Goal: Task Accomplishment & Management: Use online tool/utility

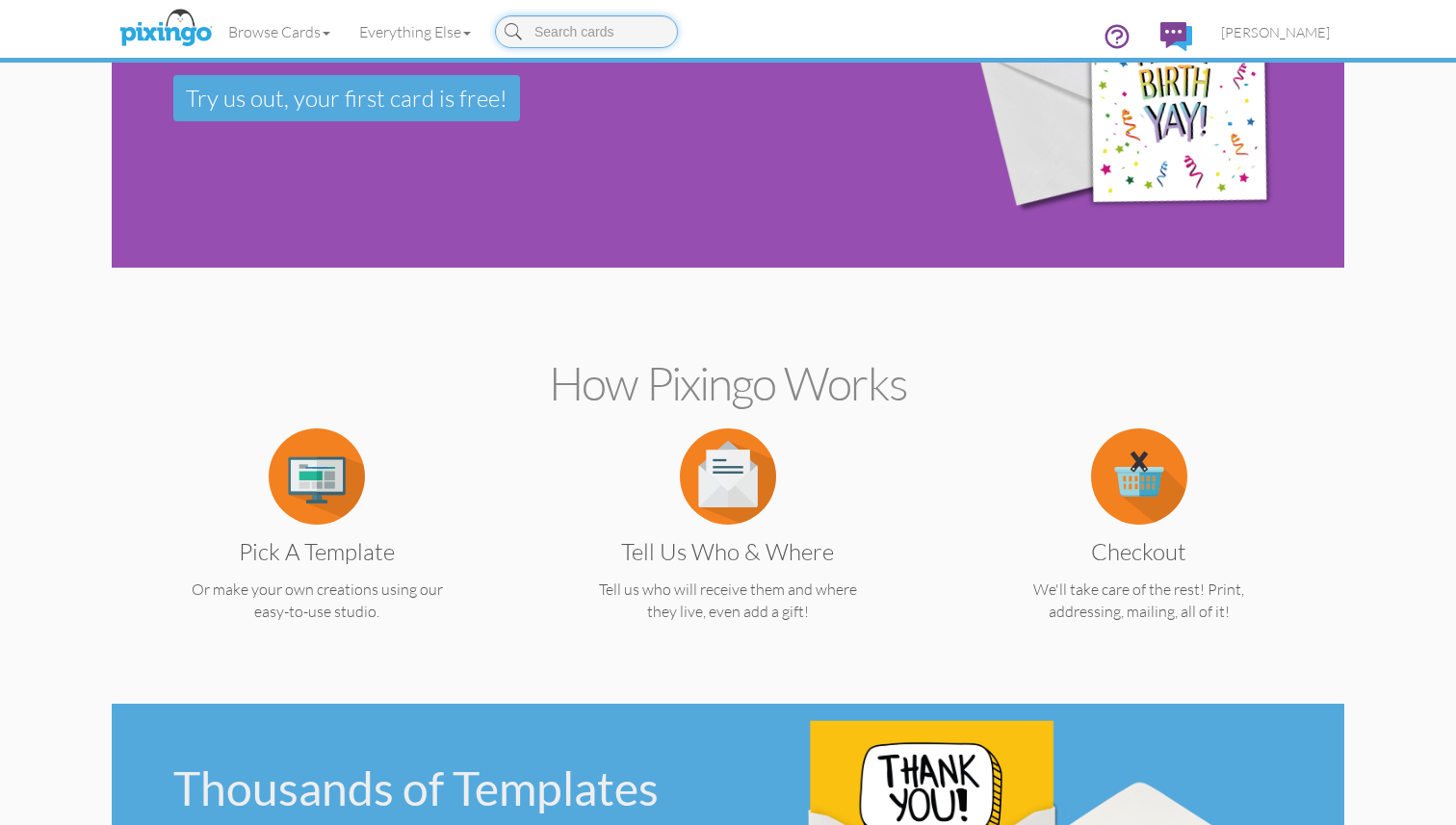
scroll to position [62, 0]
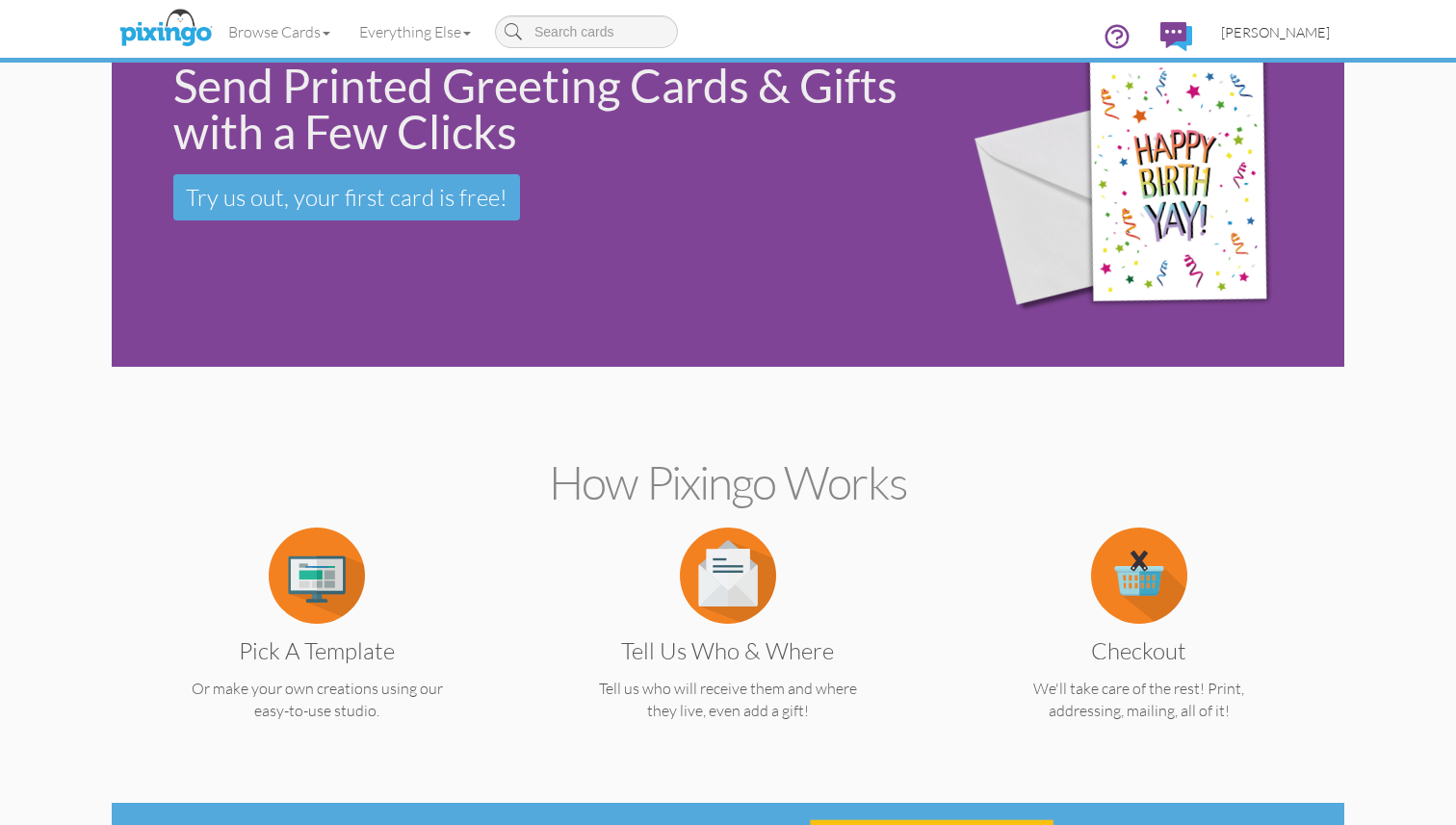
click at [1270, 31] on span "[PERSON_NAME]" at bounding box center [1275, 32] width 108 height 16
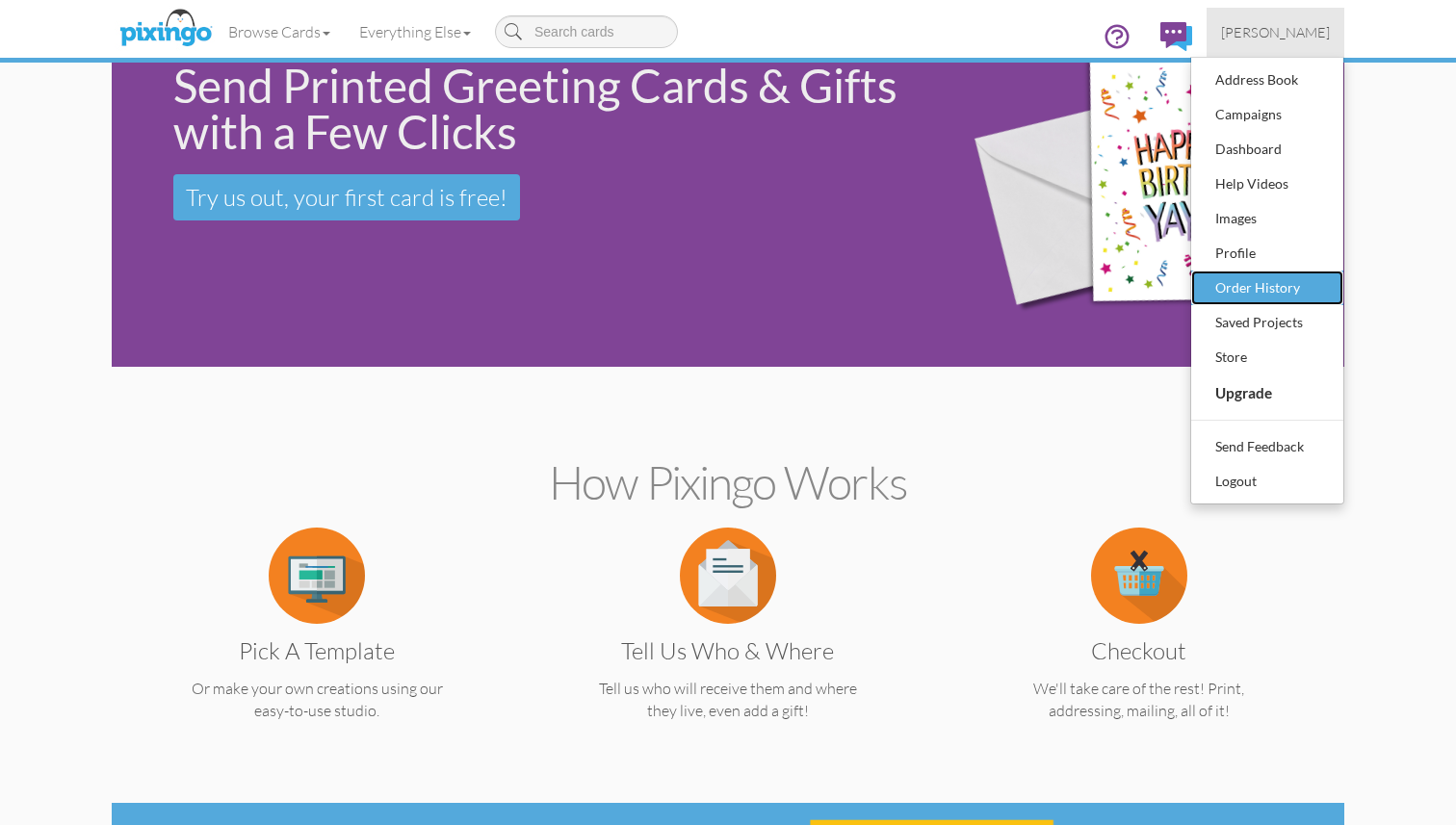
click at [1272, 274] on div "Order History" at bounding box center [1266, 288] width 113 height 29
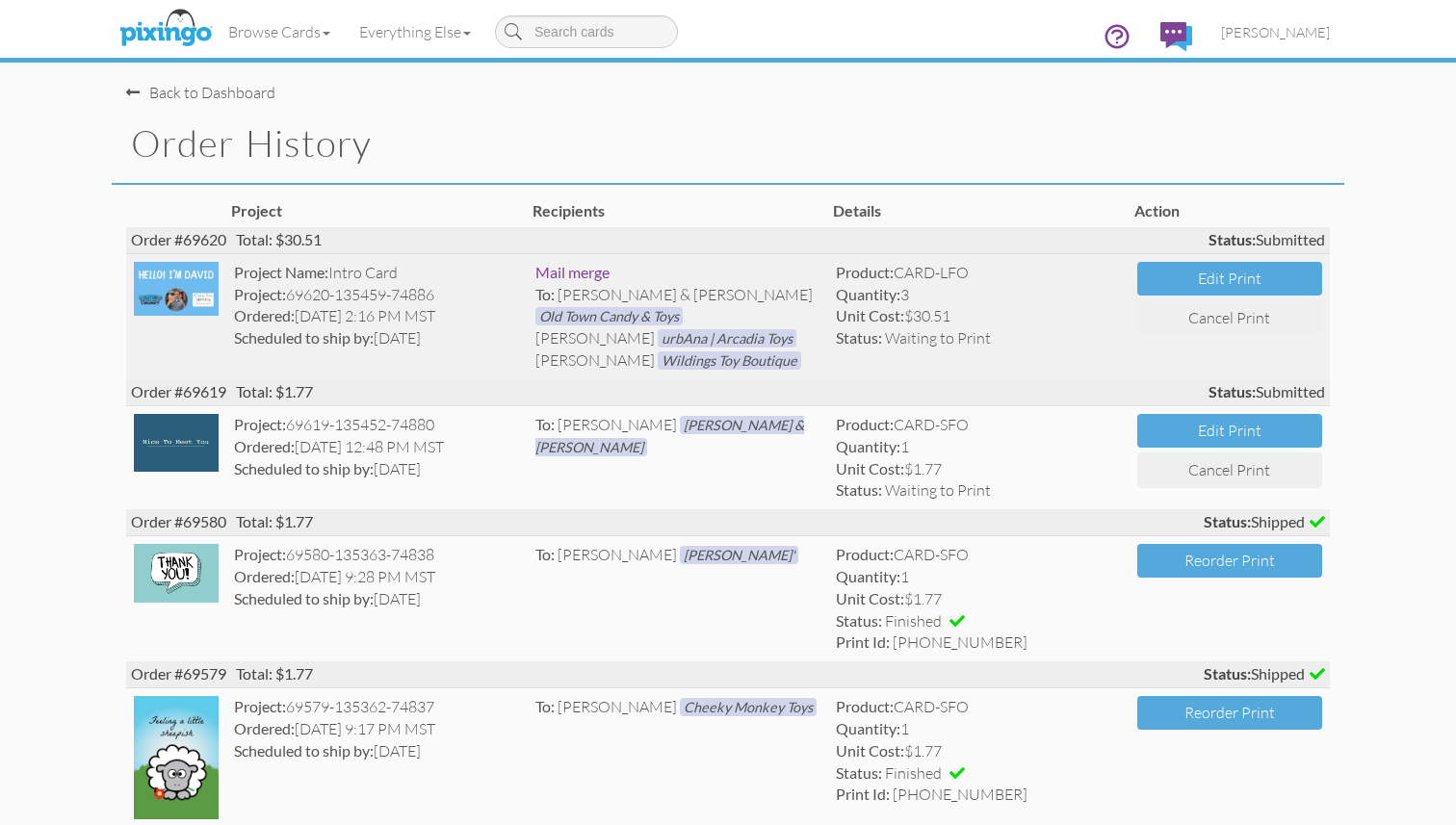
click at [172, 289] on img at bounding box center [176, 289] width 85 height 55
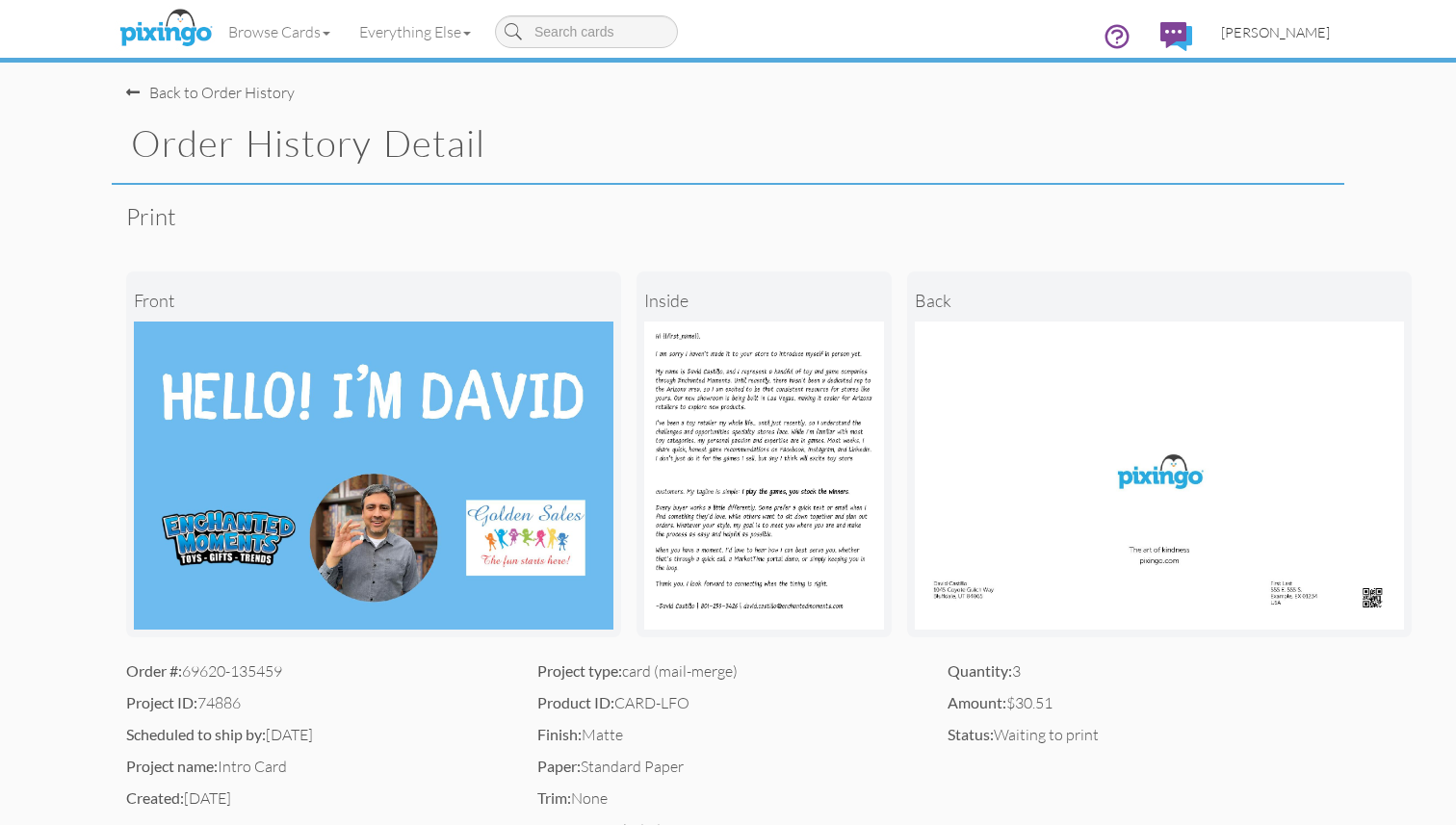
click at [1277, 26] on span "[PERSON_NAME]" at bounding box center [1275, 32] width 108 height 16
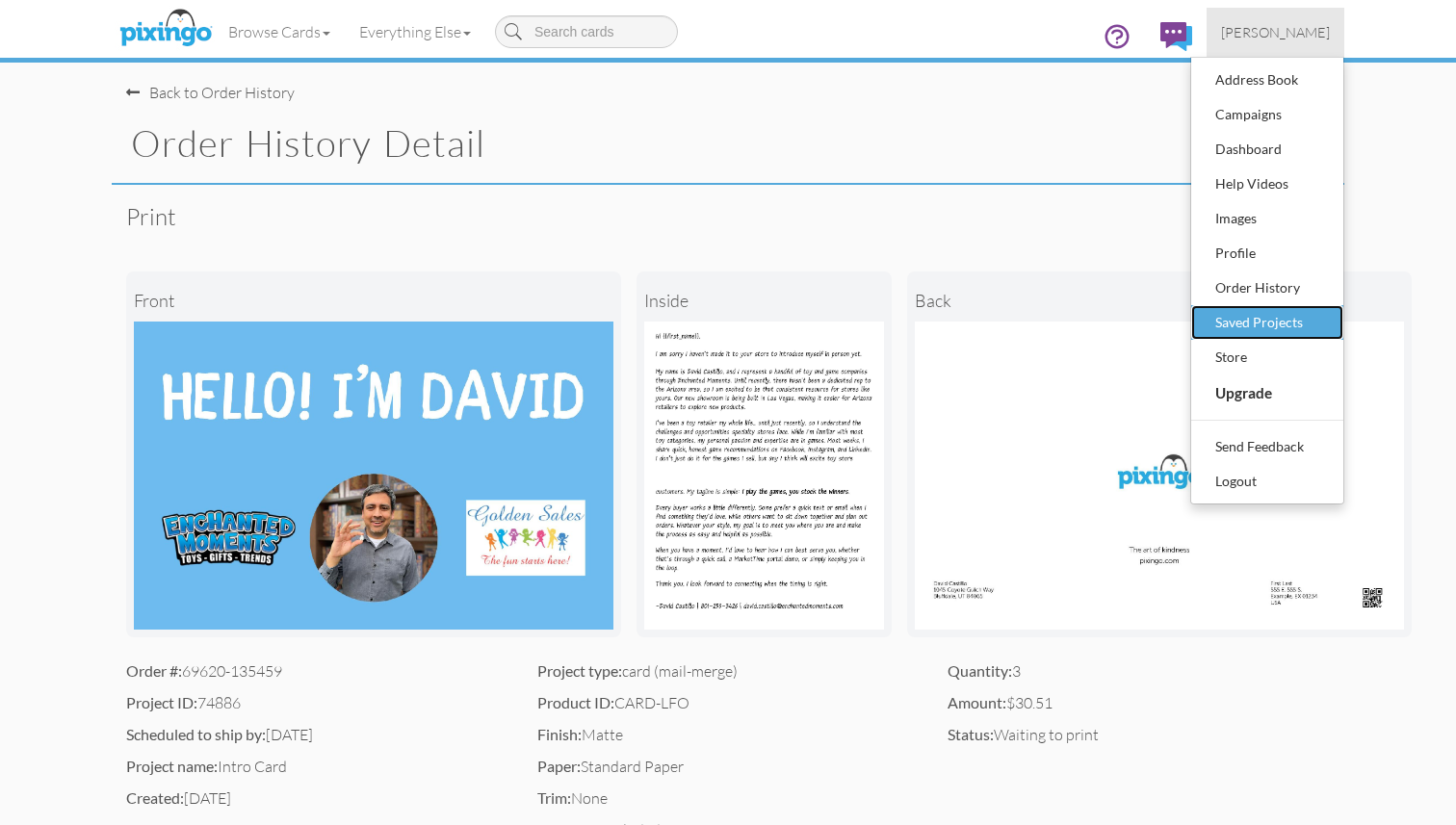
click at [1274, 310] on div "Saved Projects" at bounding box center [1266, 322] width 113 height 29
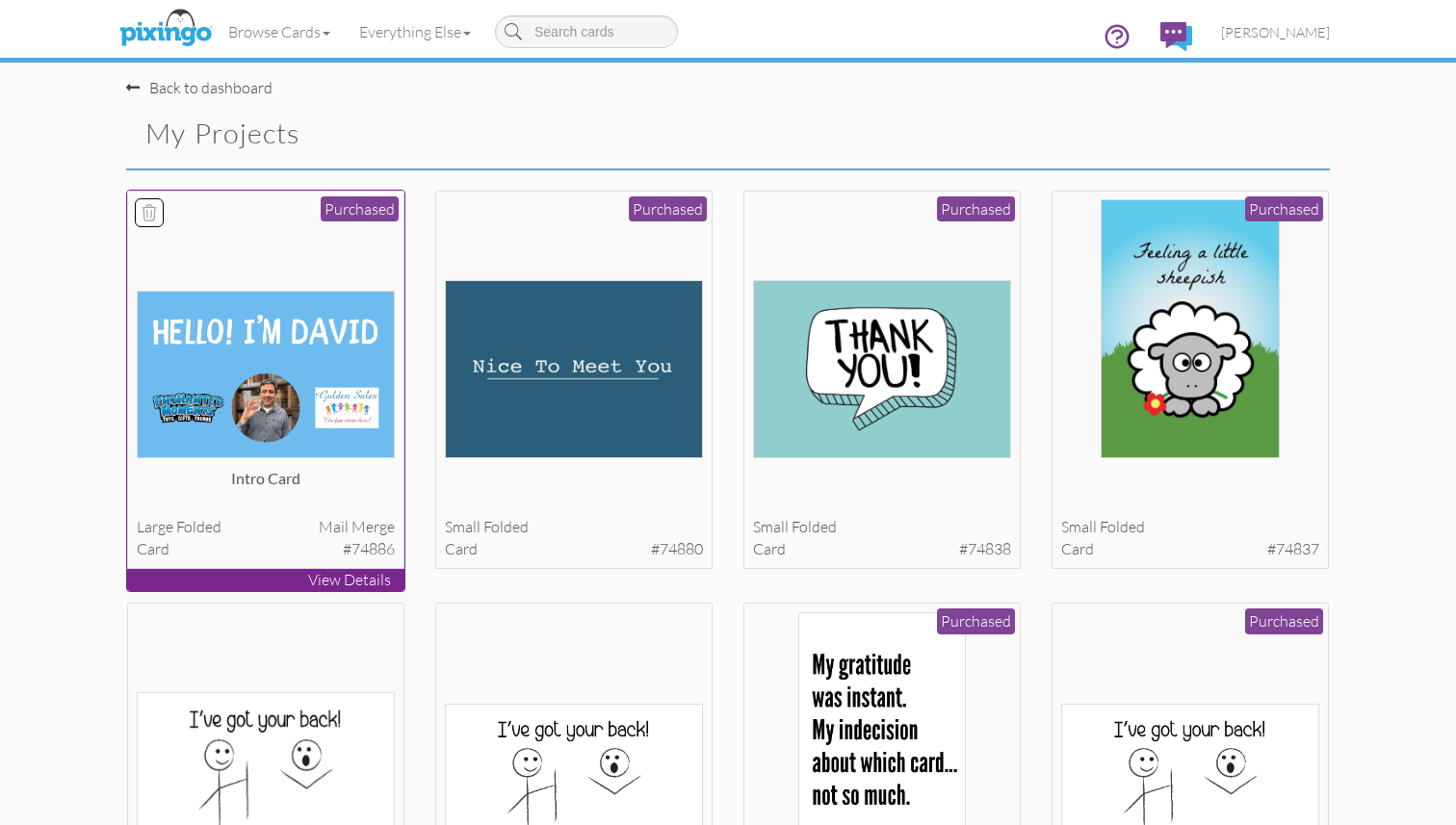
click at [253, 325] on img at bounding box center [266, 374] width 259 height 166
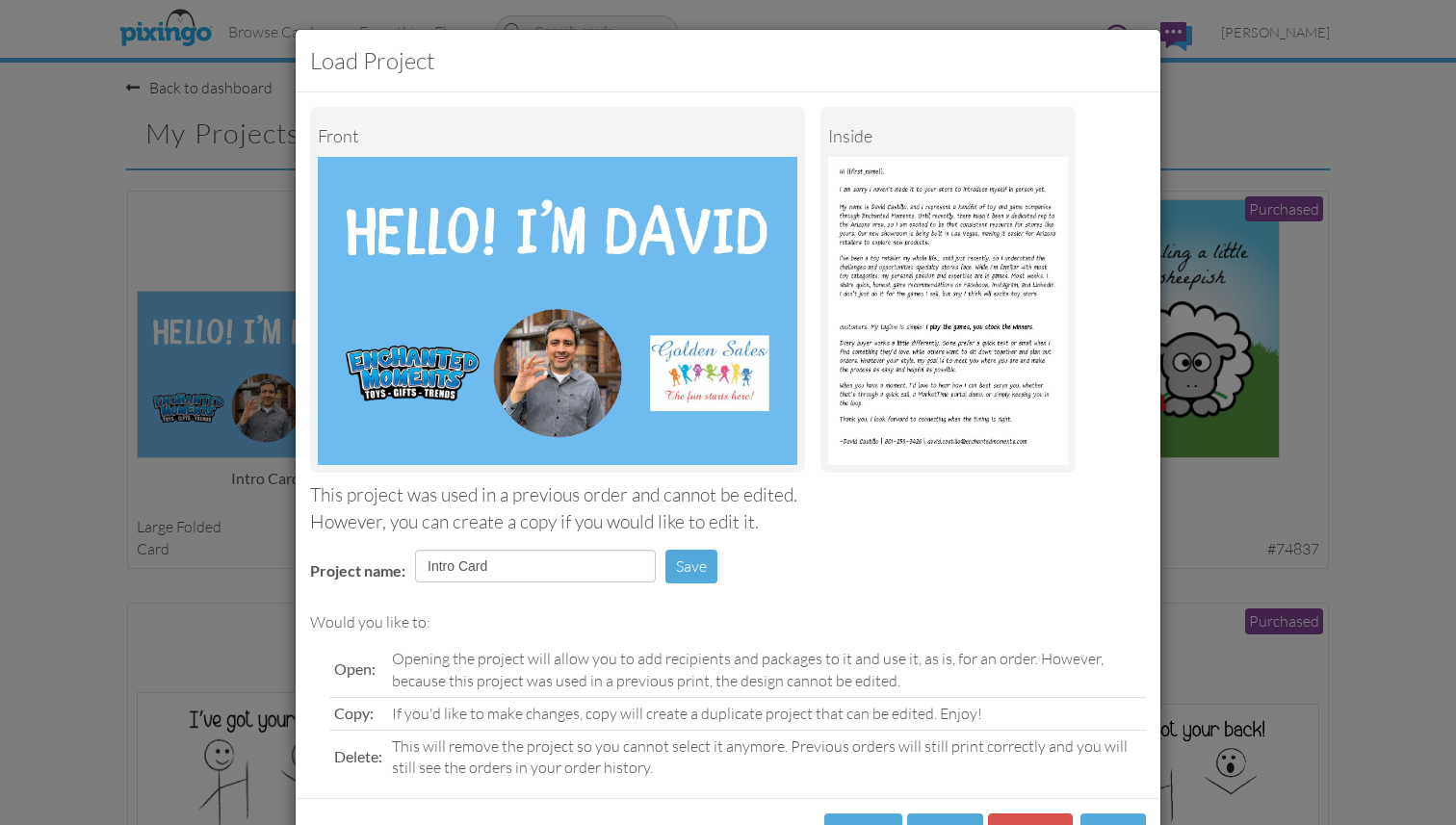
click at [896, 219] on img at bounding box center [948, 310] width 240 height 308
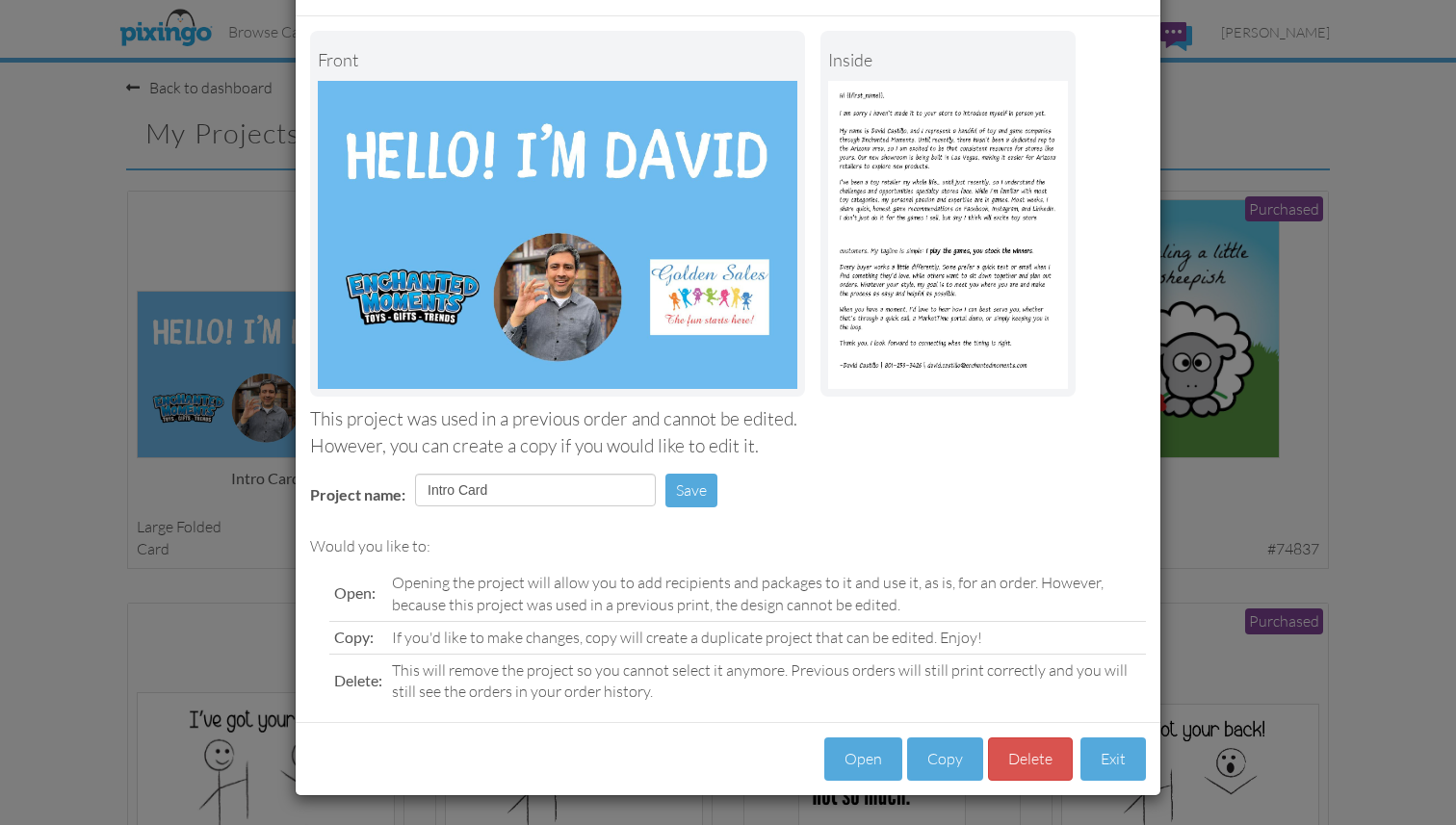
click at [907, 284] on img at bounding box center [948, 235] width 240 height 308
click at [882, 769] on button "Open" at bounding box center [863, 758] width 78 height 44
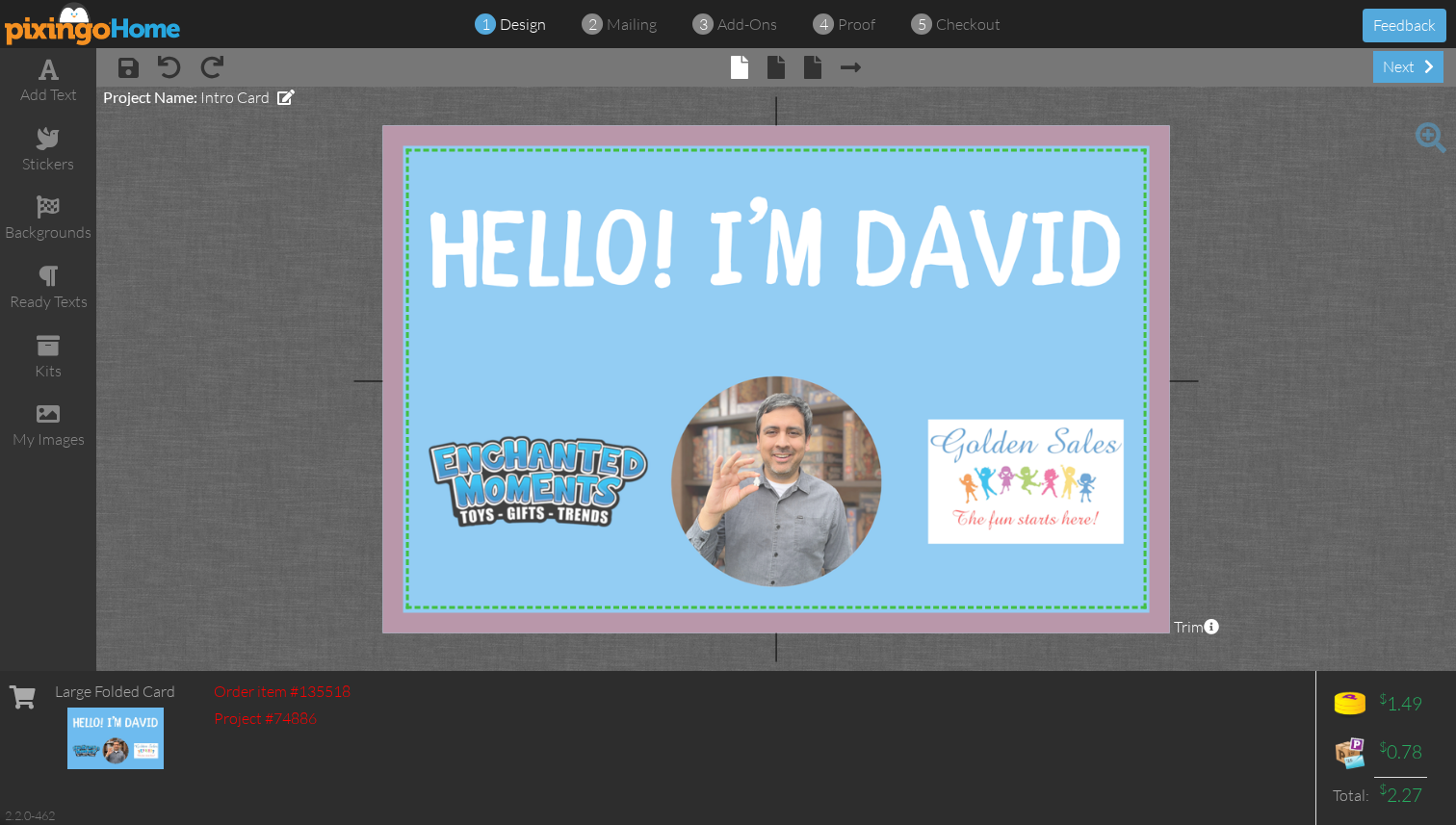
click at [758, 507] on div at bounding box center [776, 378] width 787 height 507
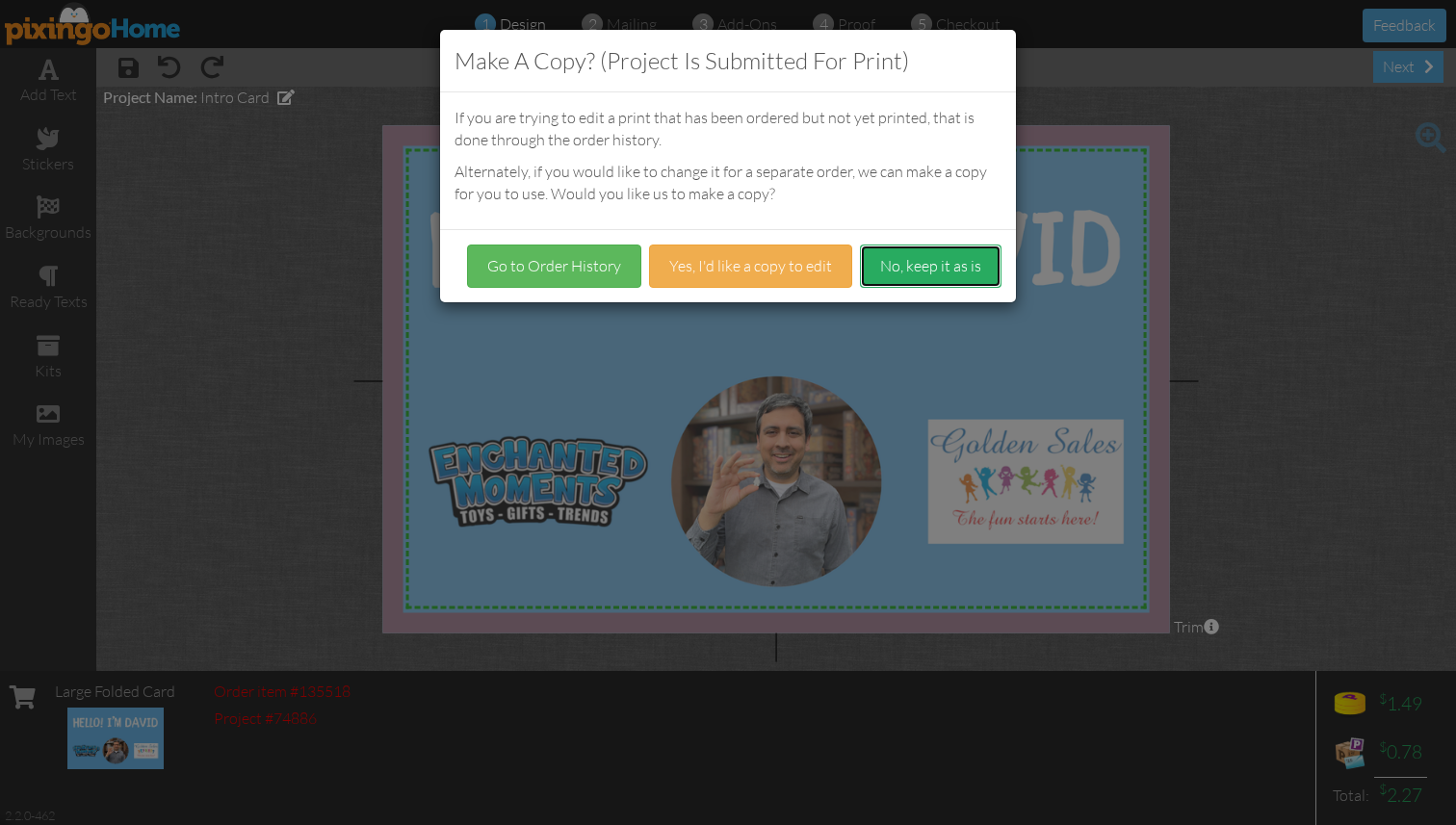
click at [960, 268] on button "No, keep it as is" at bounding box center [931, 266] width 141 height 44
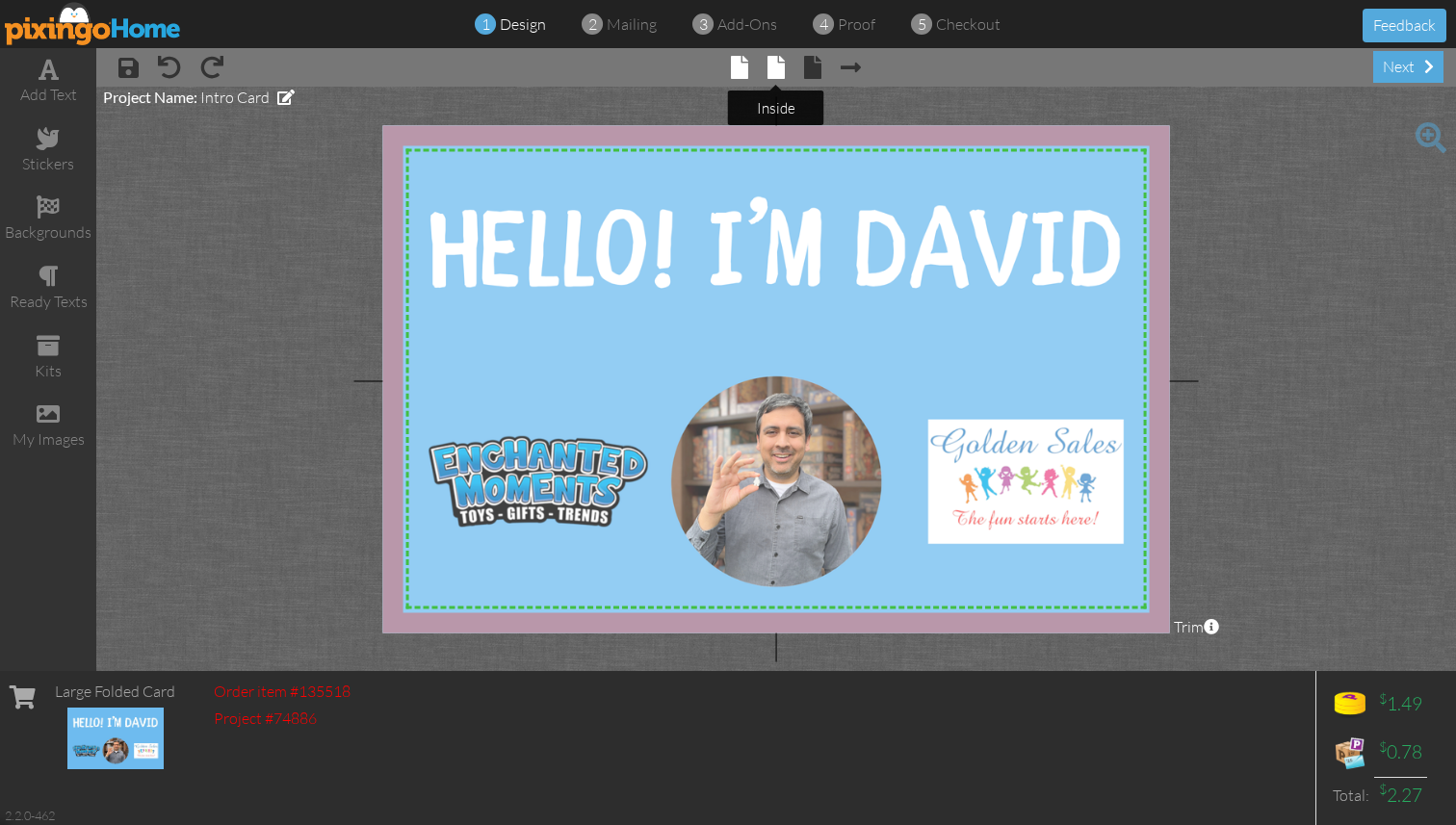
click at [778, 66] on span at bounding box center [776, 68] width 17 height 23
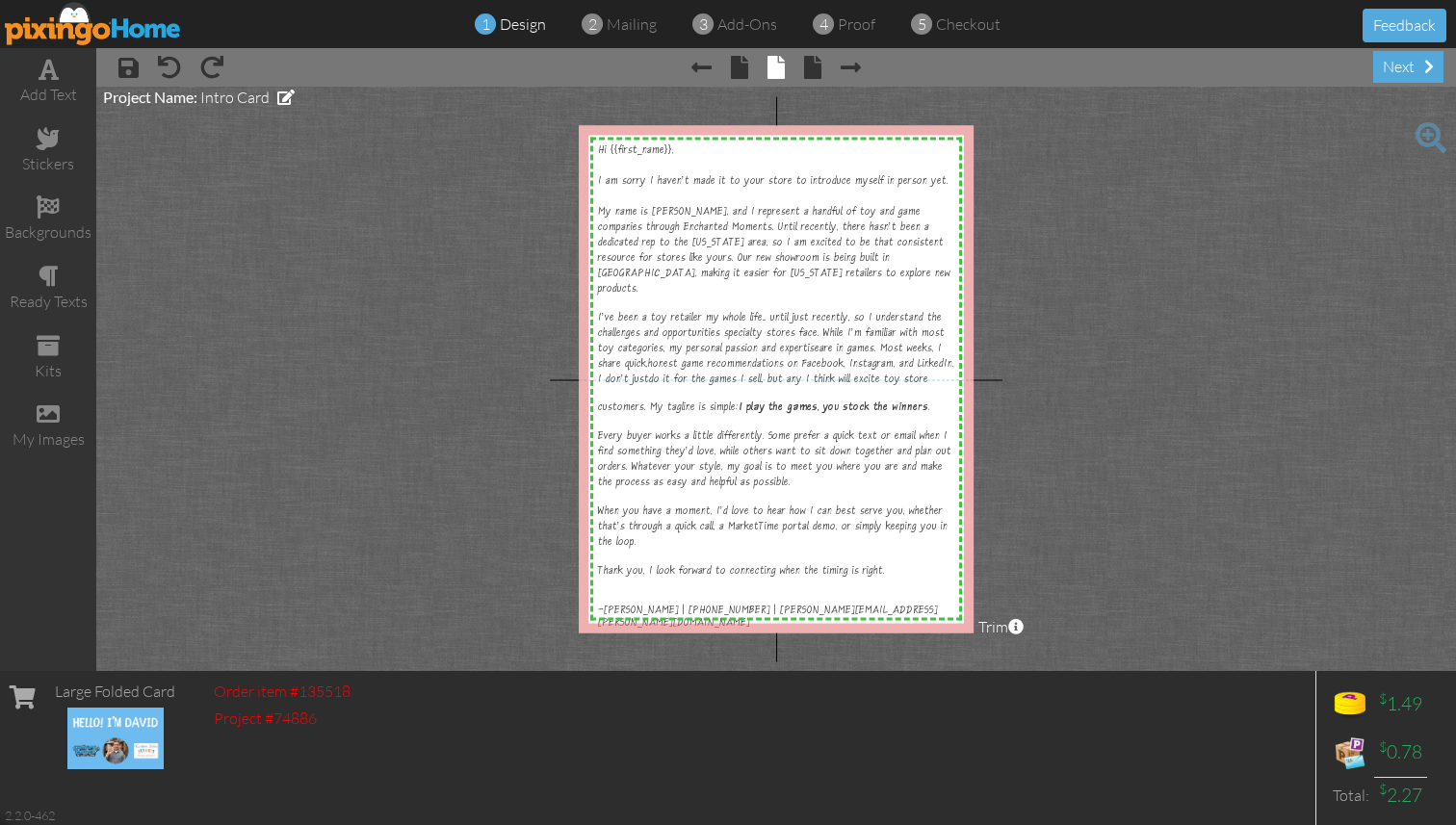
click at [1428, 140] on span at bounding box center [1431, 137] width 31 height 31
